Goal: Check status: Check status

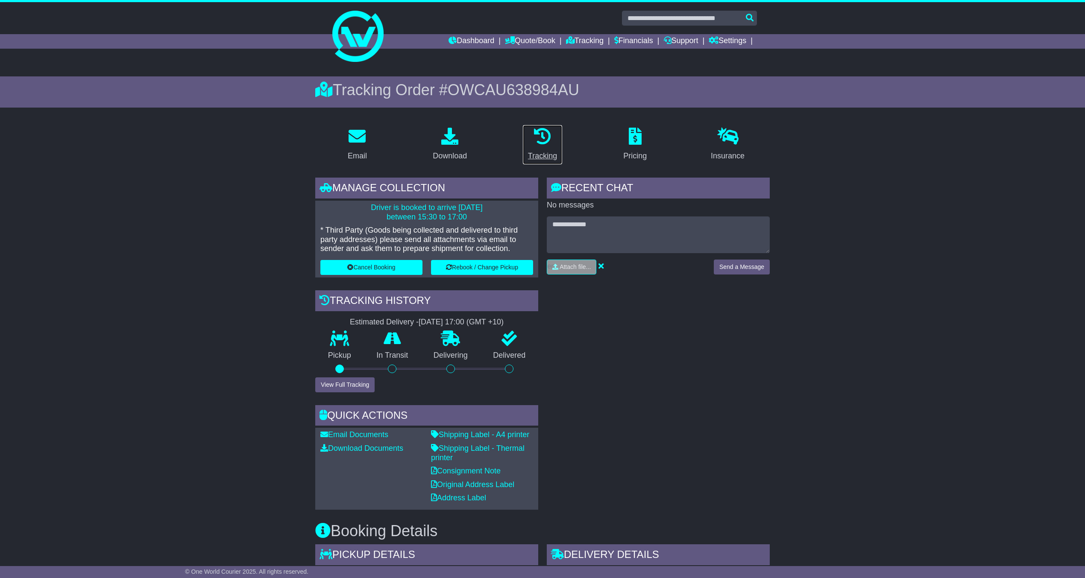
click at [547, 138] on icon at bounding box center [542, 136] width 17 height 17
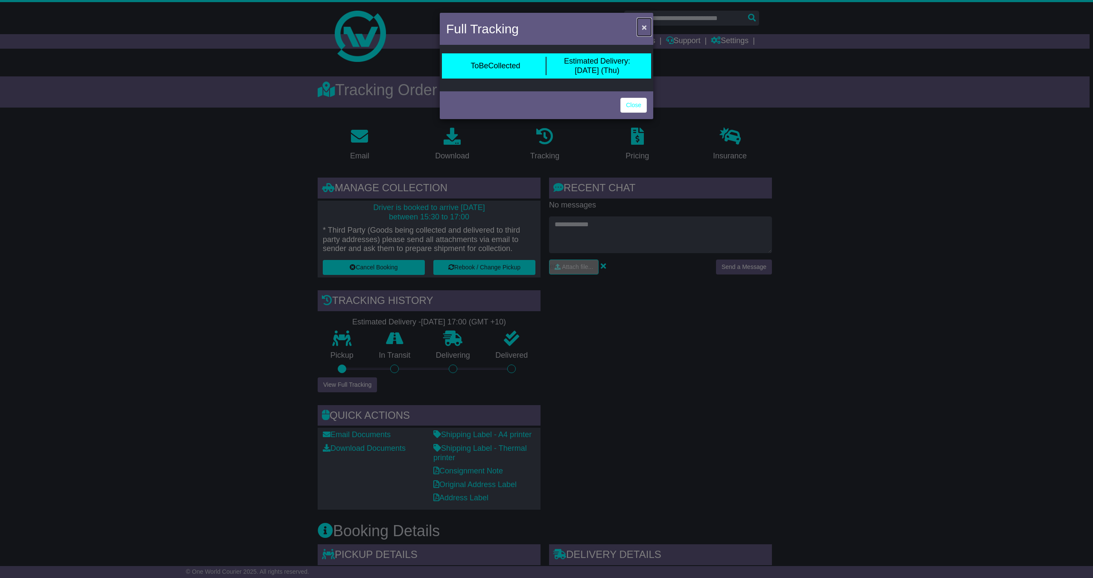
click at [642, 26] on span "×" at bounding box center [644, 27] width 5 height 10
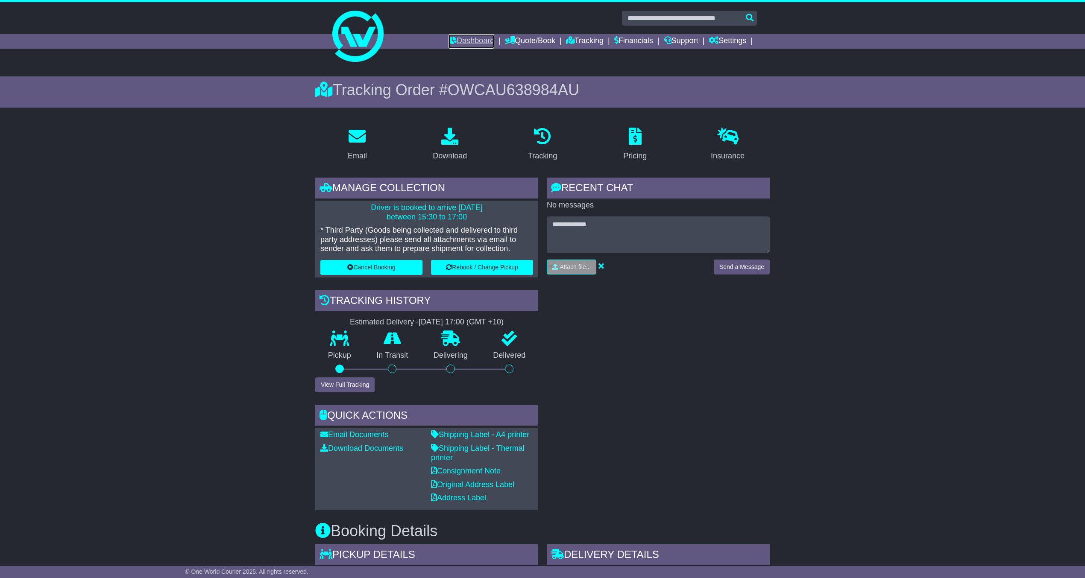
click at [460, 37] on link "Dashboard" at bounding box center [471, 41] width 46 height 15
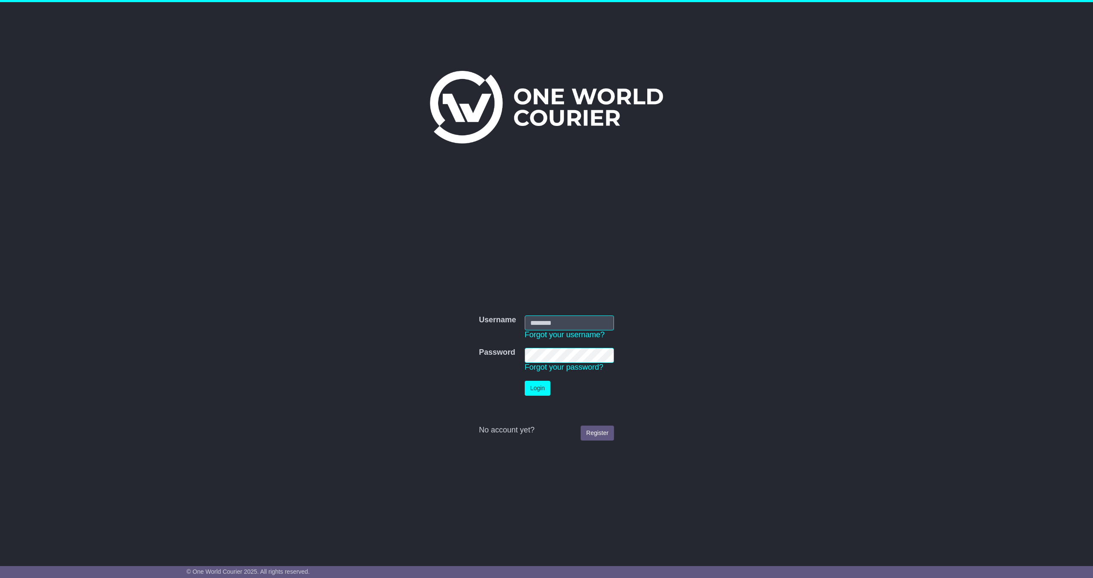
type input "**********"
click at [545, 383] on button "Login" at bounding box center [538, 388] width 26 height 15
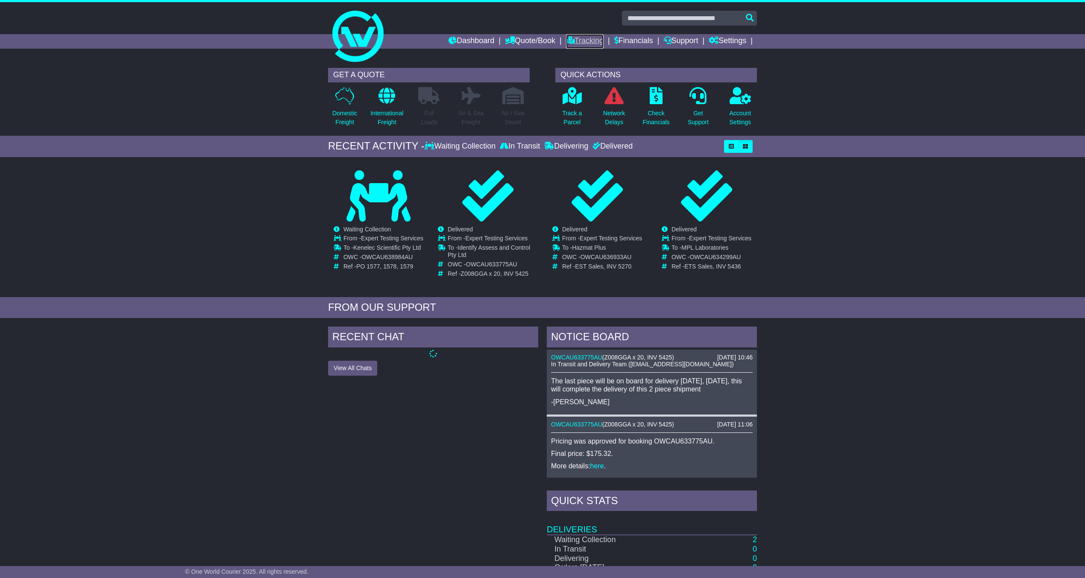
click at [595, 41] on link "Tracking" at bounding box center [585, 41] width 38 height 15
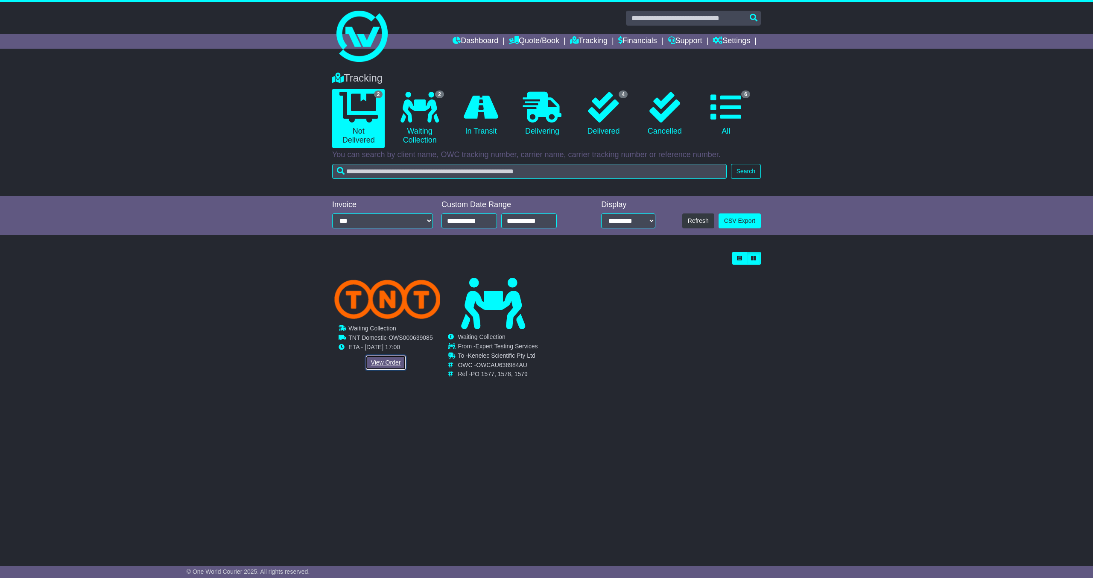
click at [390, 357] on link "View Order" at bounding box center [386, 362] width 41 height 15
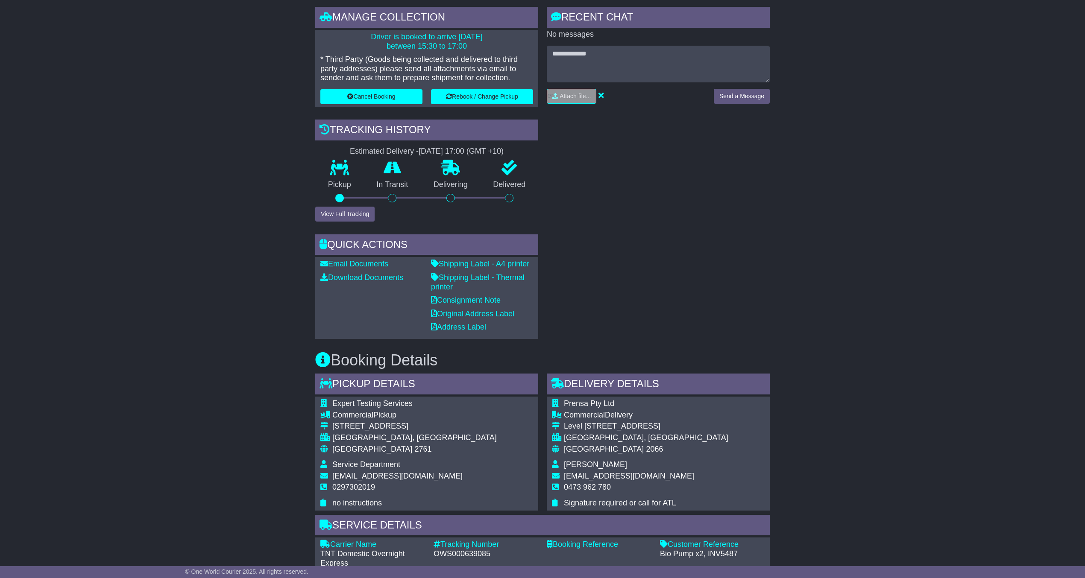
scroll to position [228, 0]
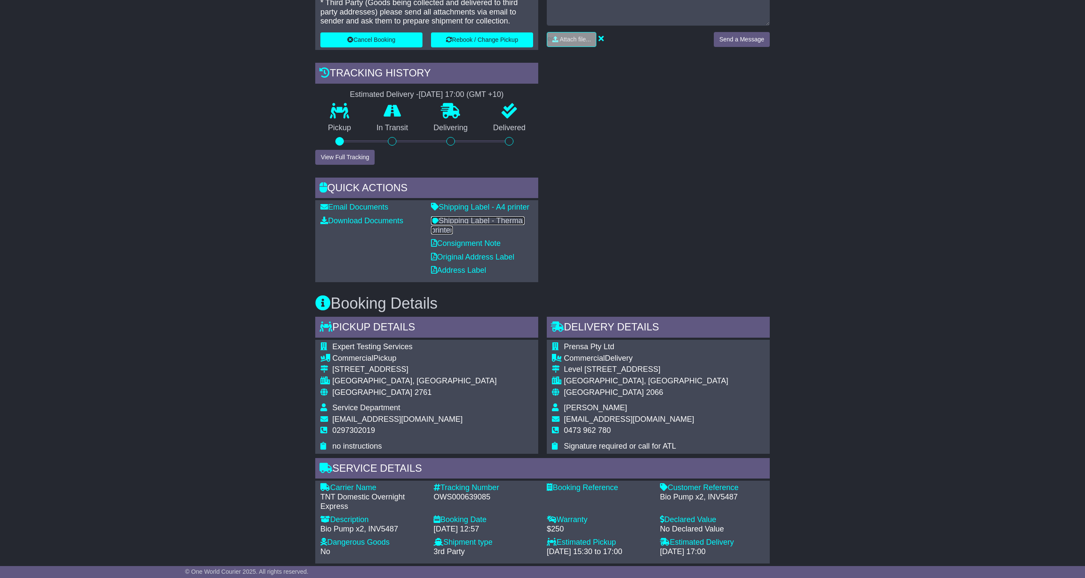
click at [470, 220] on link "Shipping Label - Thermal printer" at bounding box center [478, 226] width 94 height 18
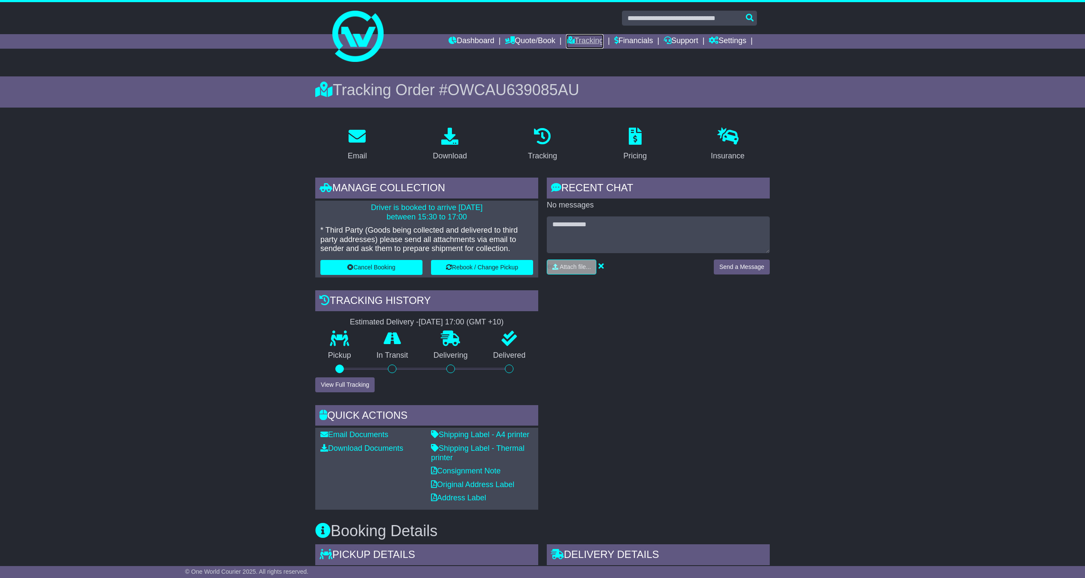
click at [578, 38] on link "Tracking" at bounding box center [585, 41] width 38 height 15
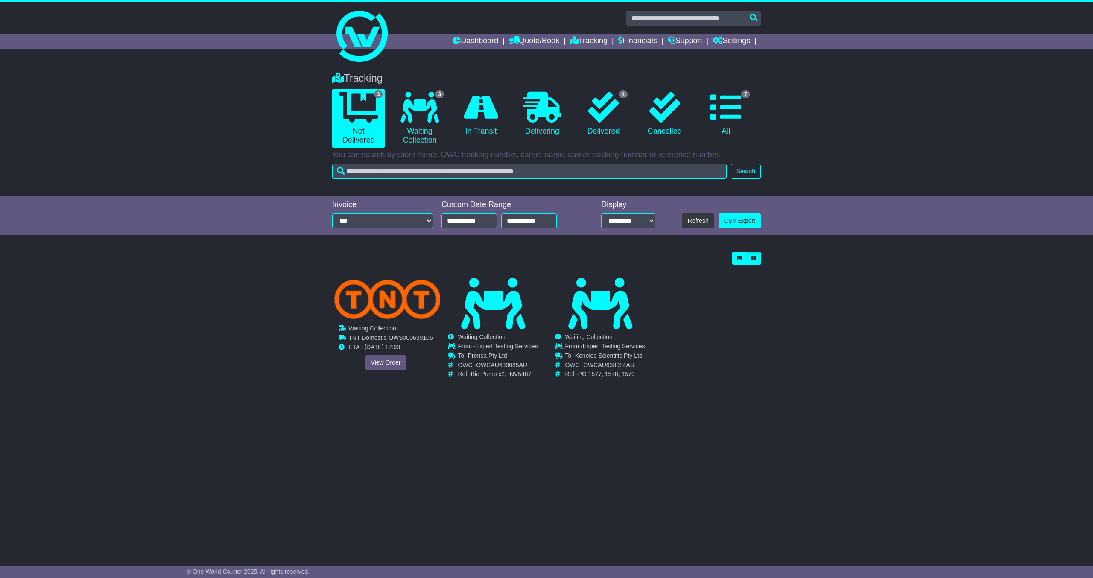
click at [400, 327] on td "Waiting Collection In Transit ToBeCollected" at bounding box center [391, 329] width 84 height 9
click at [392, 366] on link "View Order" at bounding box center [386, 362] width 41 height 15
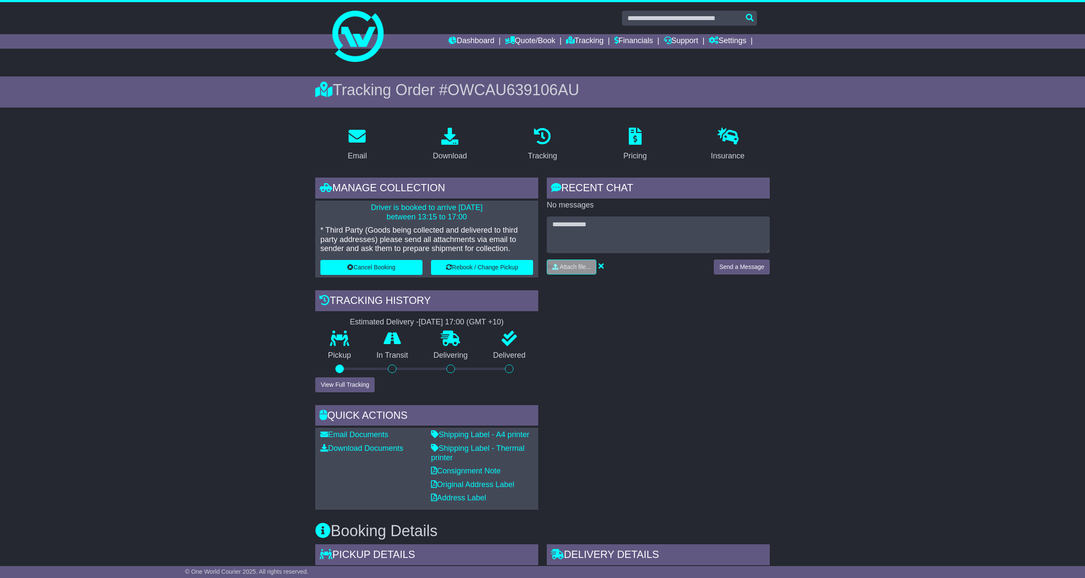
scroll to position [57, 0]
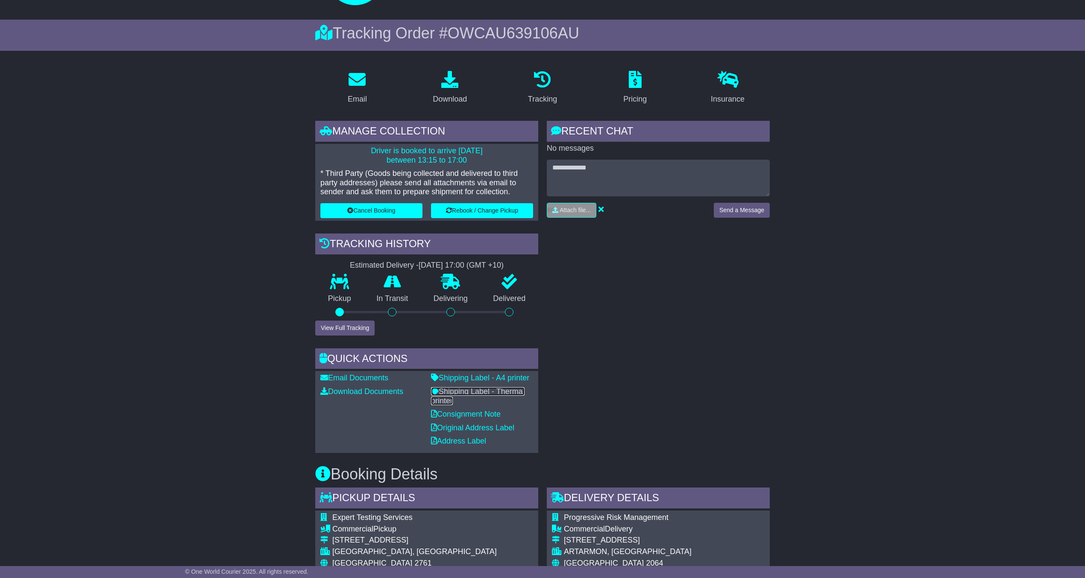
click at [476, 387] on link "Shipping Label - Thermal printer" at bounding box center [478, 396] width 94 height 18
